Goal: Navigation & Orientation: Find specific page/section

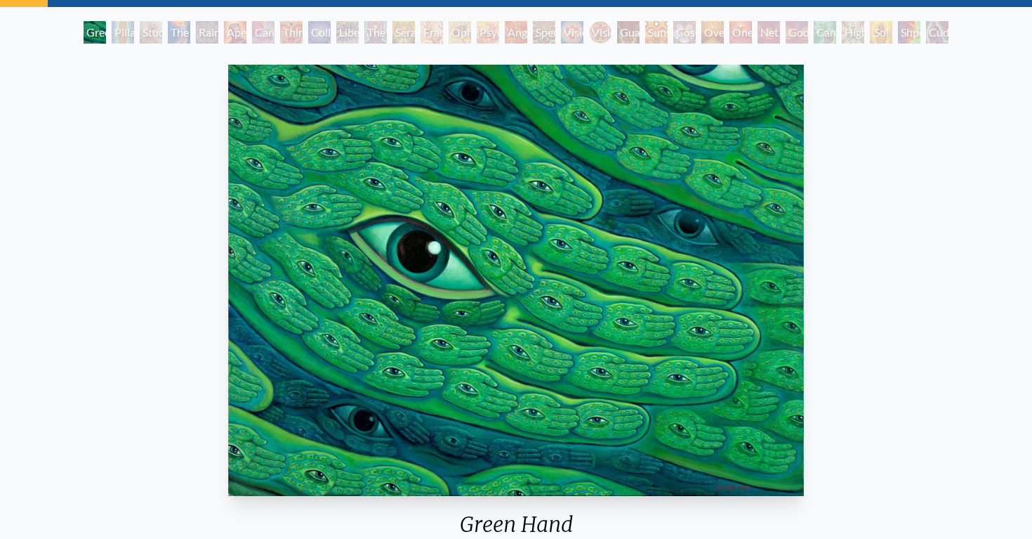
scroll to position [73, 0]
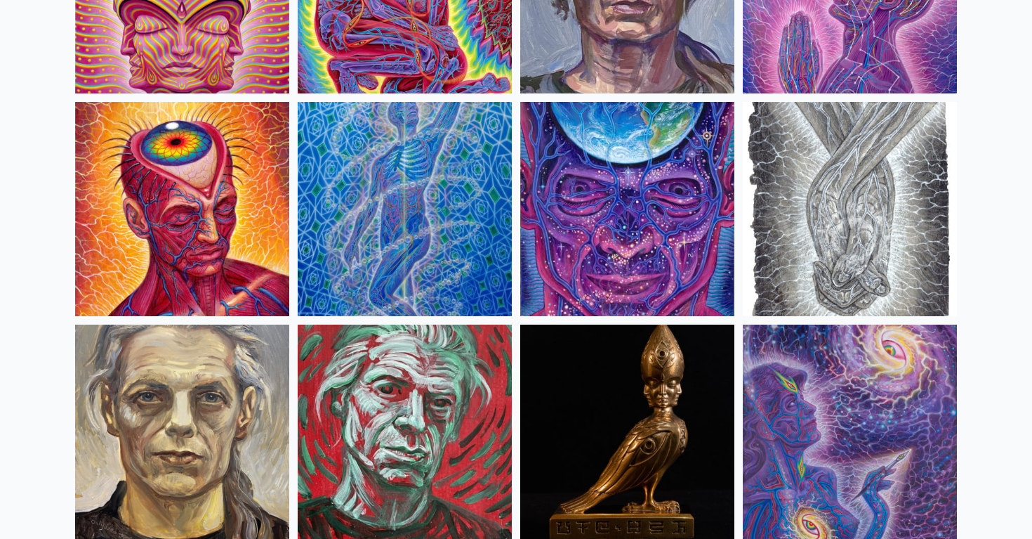
scroll to position [3112, 0]
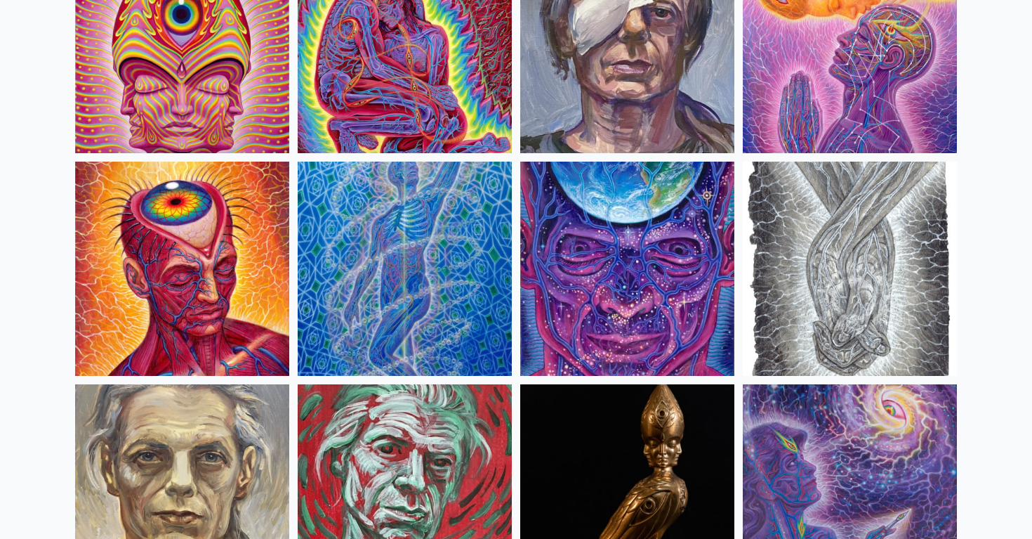
click at [176, 270] on img at bounding box center [182, 269] width 214 height 214
